Goal: Find specific page/section: Find specific page/section

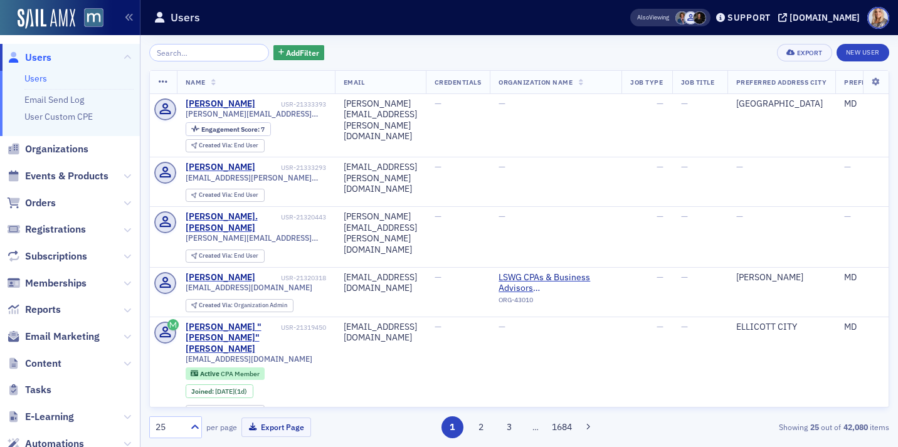
click at [175, 48] on input "search" at bounding box center [209, 53] width 120 height 18
click at [130, 180] on button at bounding box center [128, 176] width 8 height 14
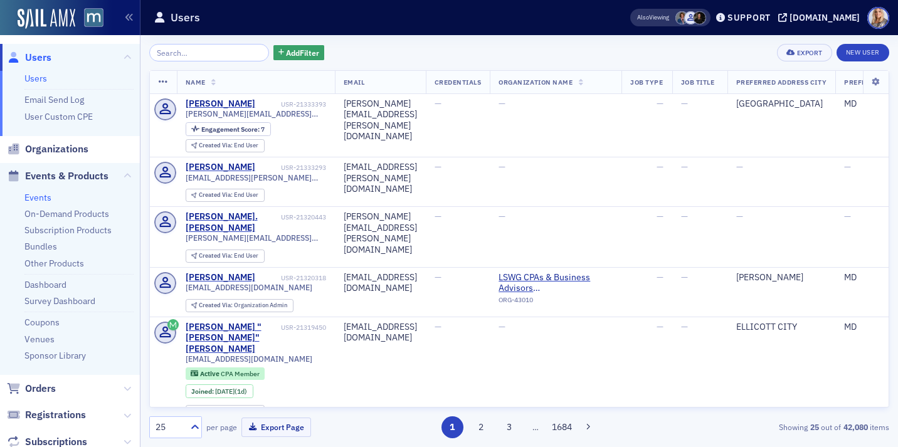
click at [46, 197] on link "Events" at bounding box center [37, 197] width 27 height 11
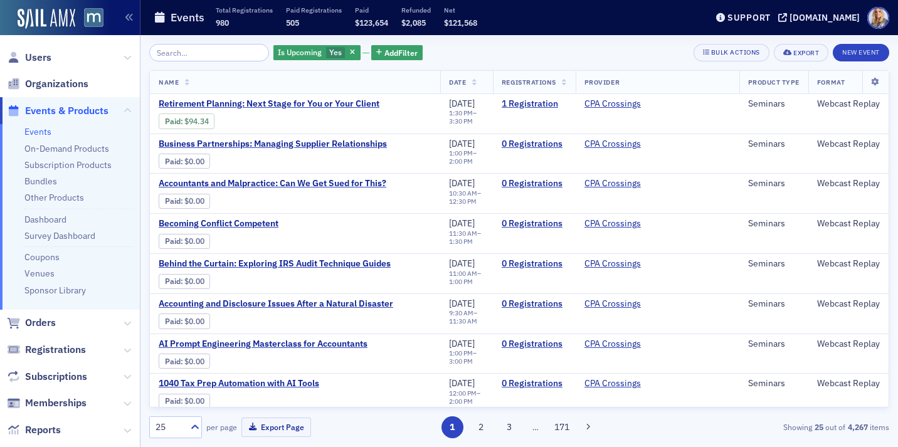
scroll to position [130, 0]
